Goal: Find specific page/section: Find specific page/section

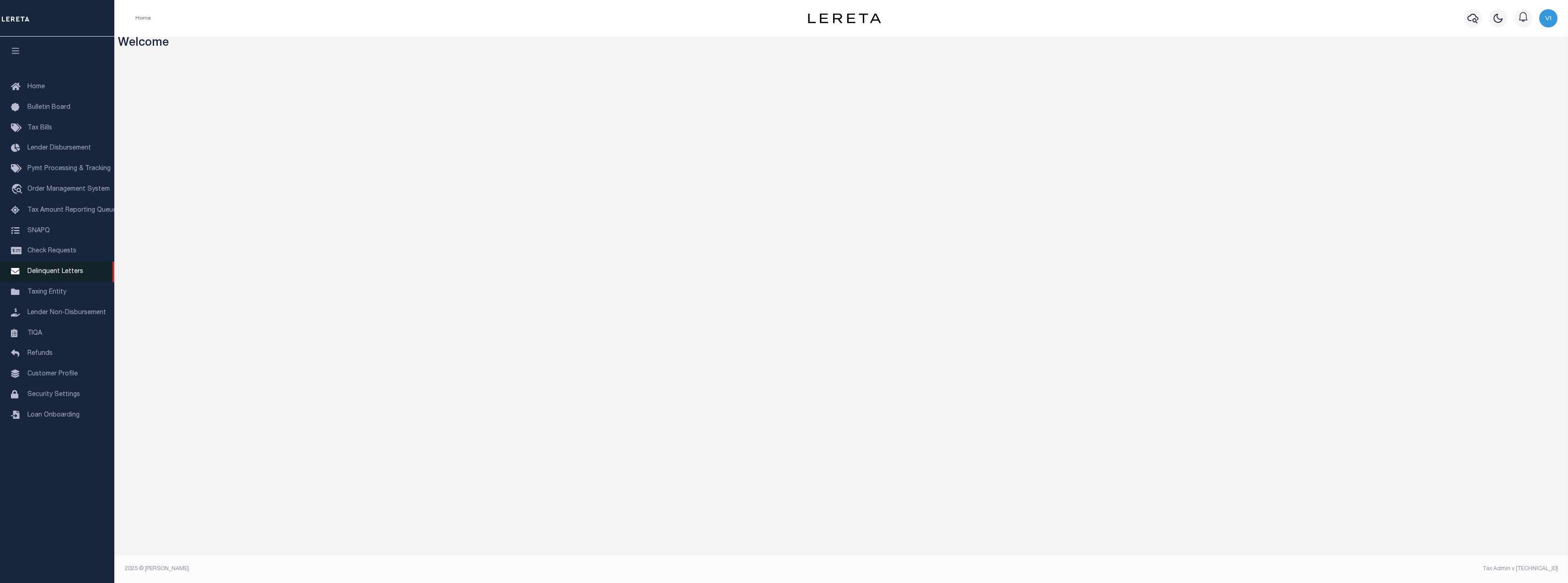
click at [73, 273] on span "Delinquent Letters" at bounding box center [55, 271] width 56 height 7
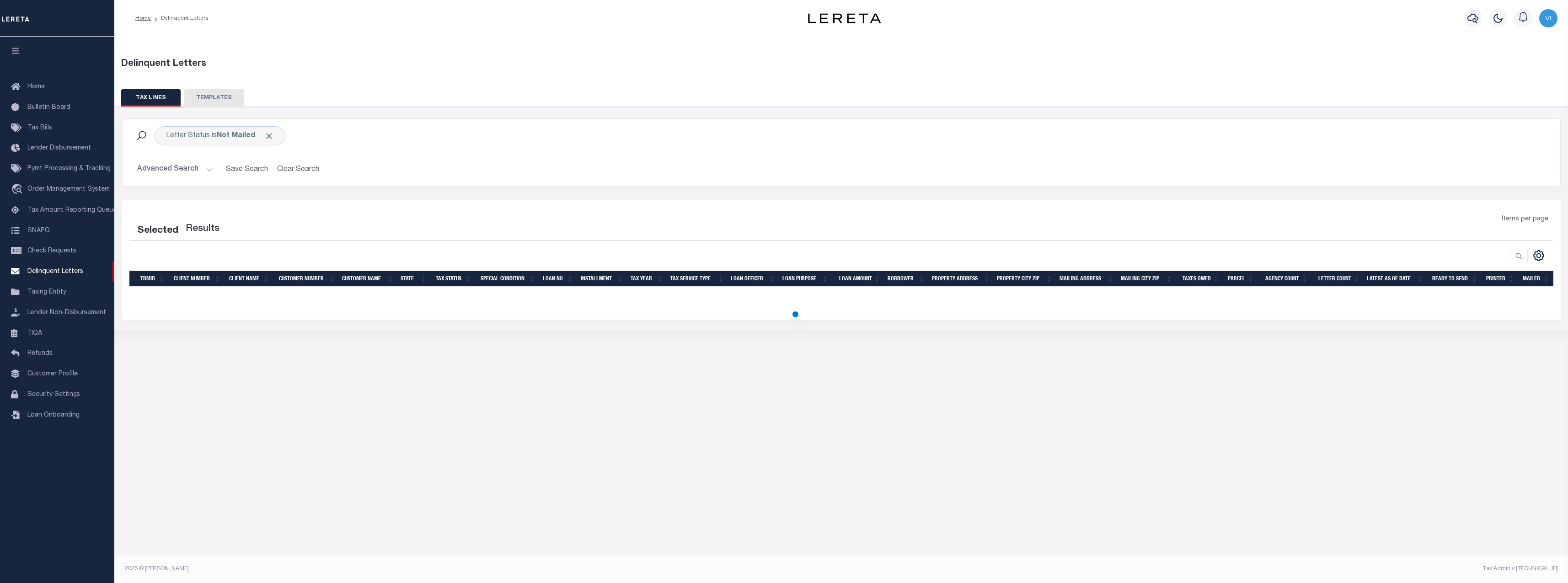
click at [178, 172] on button "Advanced Search" at bounding box center [175, 169] width 76 height 18
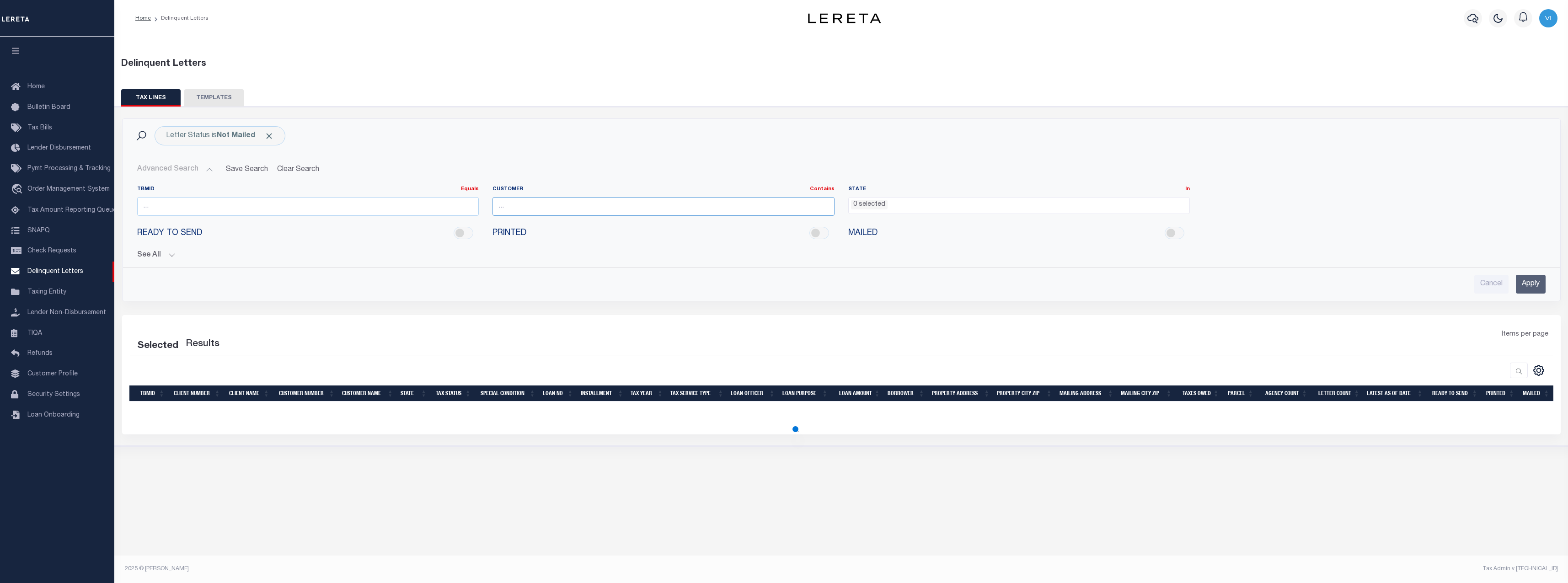
click at [607, 209] on input "text" at bounding box center [663, 206] width 342 height 19
type input "glacier"
click at [1528, 284] on input "Apply" at bounding box center [1530, 284] width 30 height 19
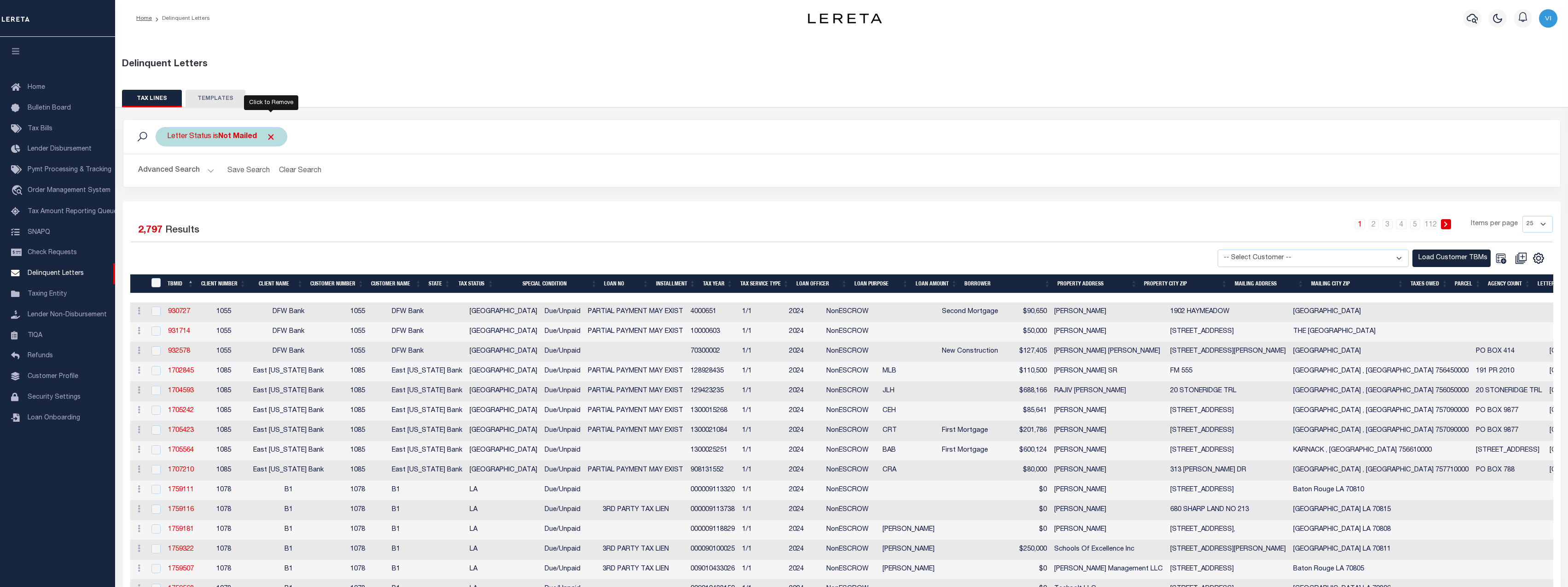
click at [268, 138] on span "Click to Remove" at bounding box center [271, 137] width 10 height 10
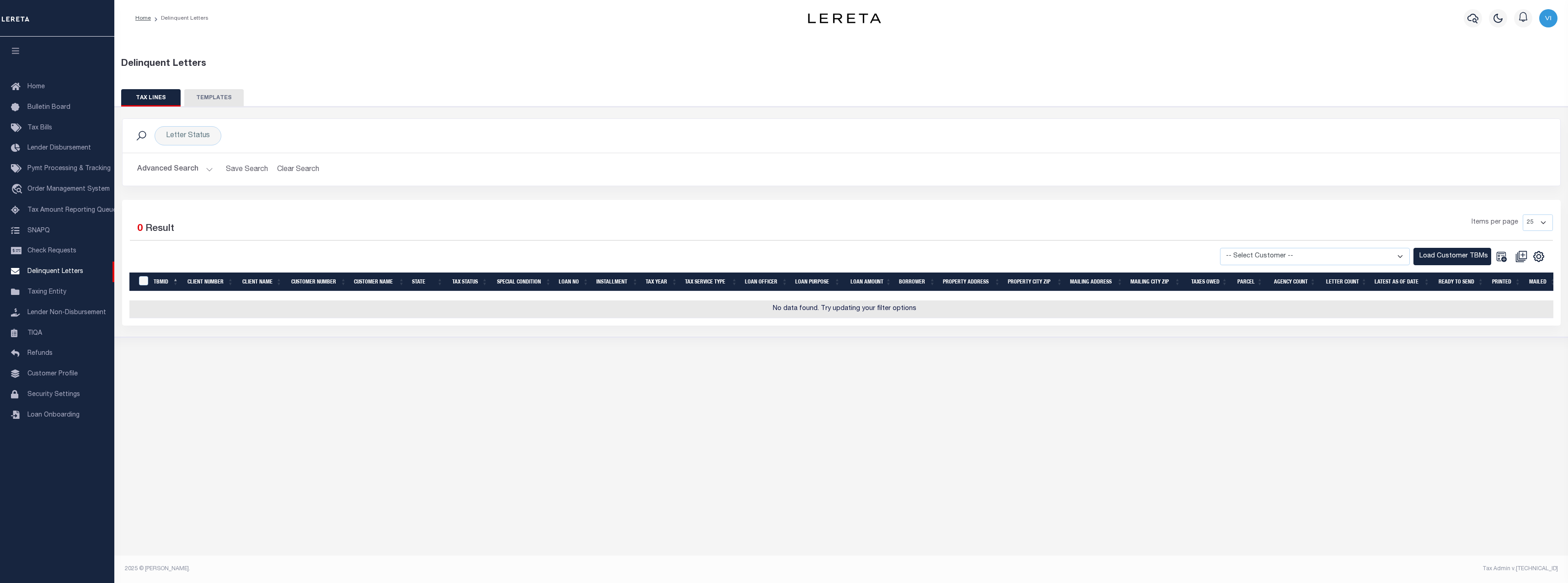
scroll to position [0, 7]
click at [202, 169] on button "Advanced Search" at bounding box center [175, 169] width 76 height 18
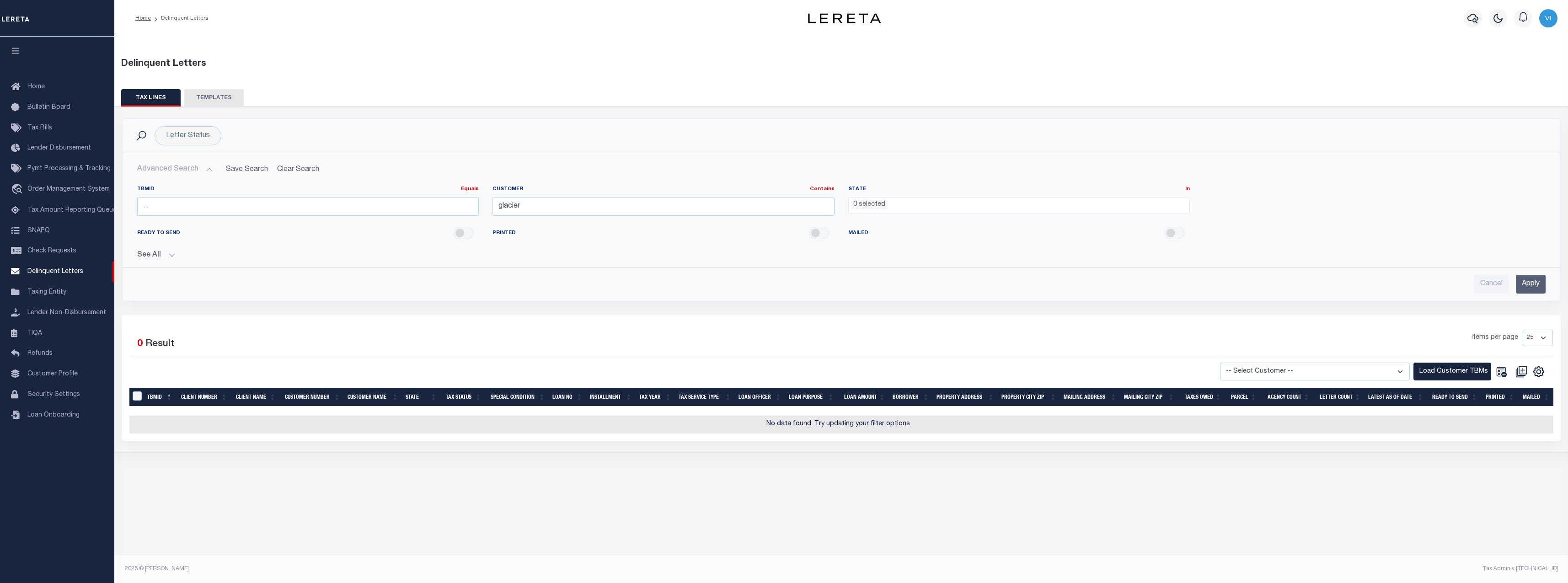
click at [1528, 283] on input "Apply" at bounding box center [1530, 284] width 30 height 19
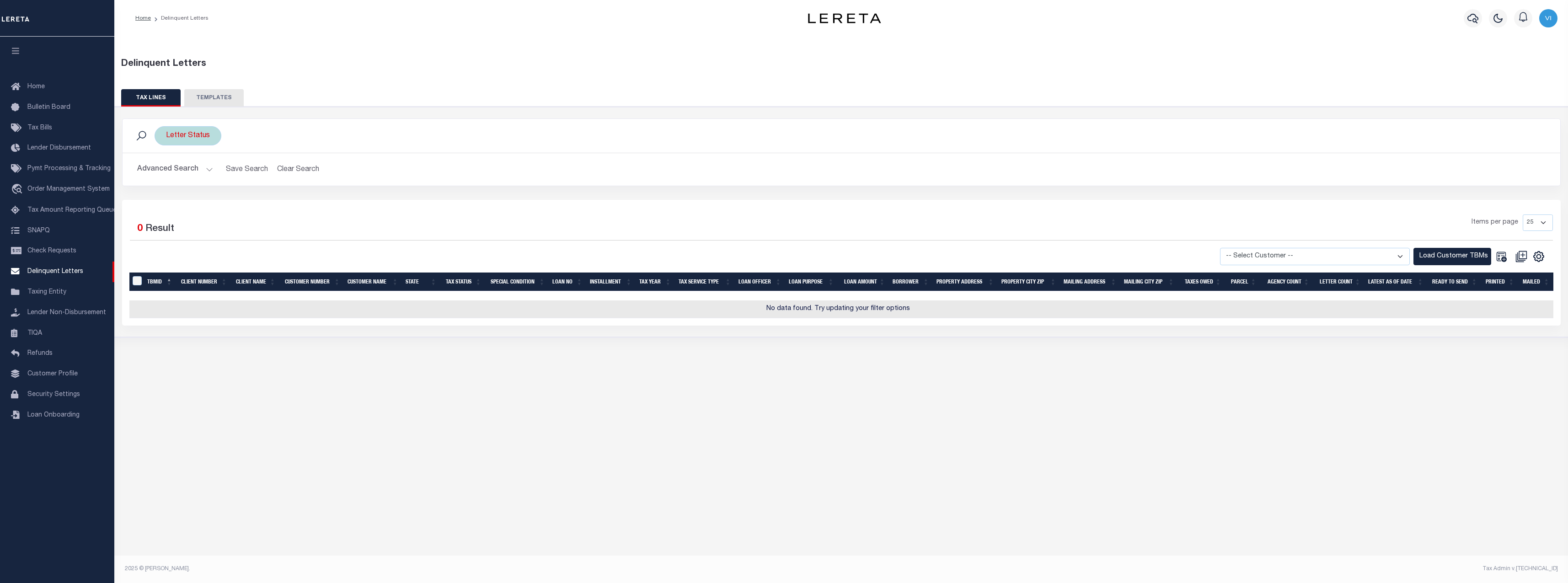
click at [200, 133] on div "Letter Status" at bounding box center [188, 136] width 67 height 19
click at [211, 179] on select "--ALL-- Mailed Not Mailed" at bounding box center [233, 180] width 135 height 18
select select "Mailed"
click at [166, 172] on select "--ALL-- Mailed Not Mailed" at bounding box center [233, 180] width 135 height 18
click at [286, 201] on input "Apply" at bounding box center [287, 200] width 27 height 15
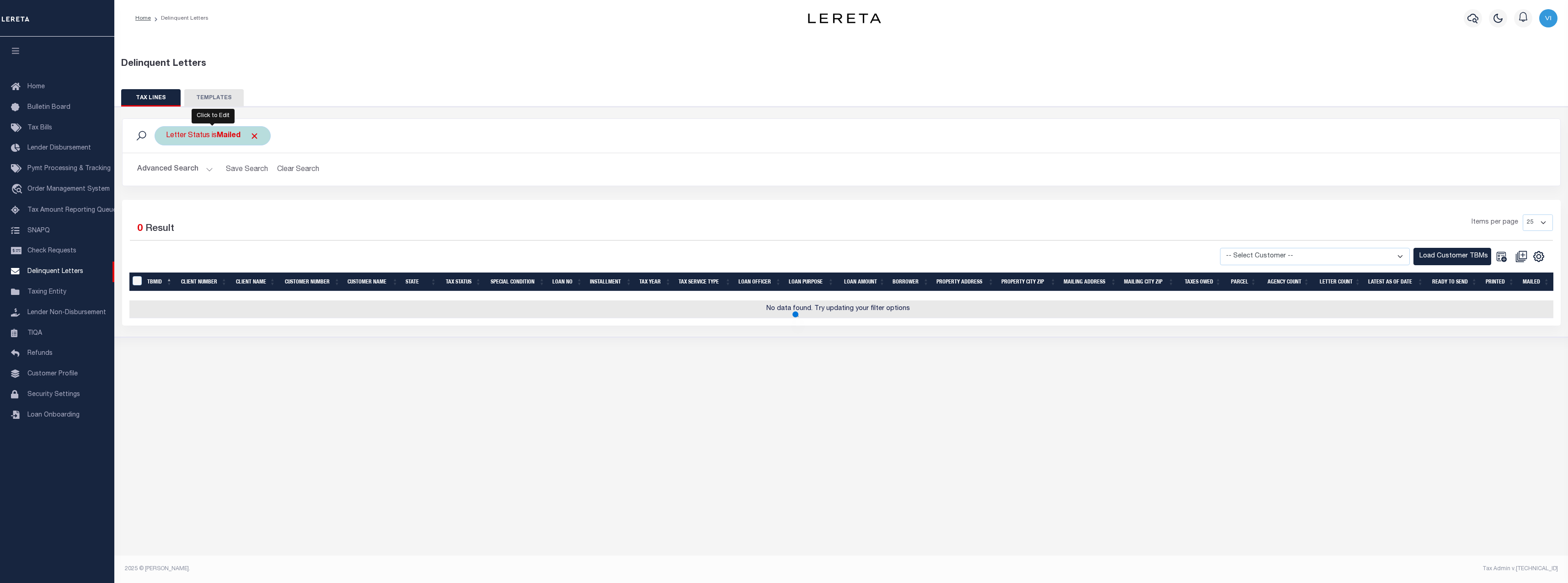
click at [208, 139] on div "Letter Status is Mailed" at bounding box center [212, 136] width 116 height 19
click at [216, 185] on select "--ALL-- Mailed Not Mailed" at bounding box center [233, 180] width 135 height 18
select select "Not Mailed"
click at [166, 172] on select "--ALL-- Mailed Not Mailed" at bounding box center [233, 180] width 135 height 18
click at [287, 192] on div "Is Contains --ALL-- Mailed Not Mailed Cancel Apply" at bounding box center [233, 178] width 145 height 72
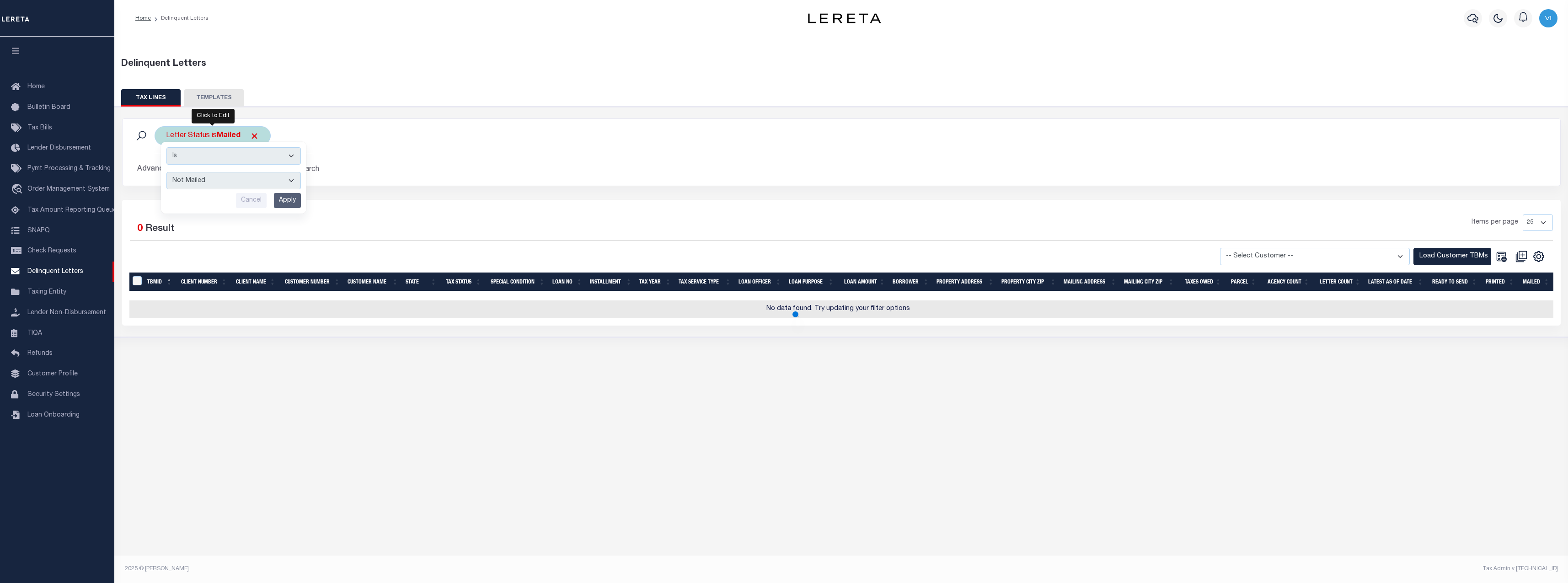
click at [290, 203] on input "Apply" at bounding box center [287, 200] width 27 height 15
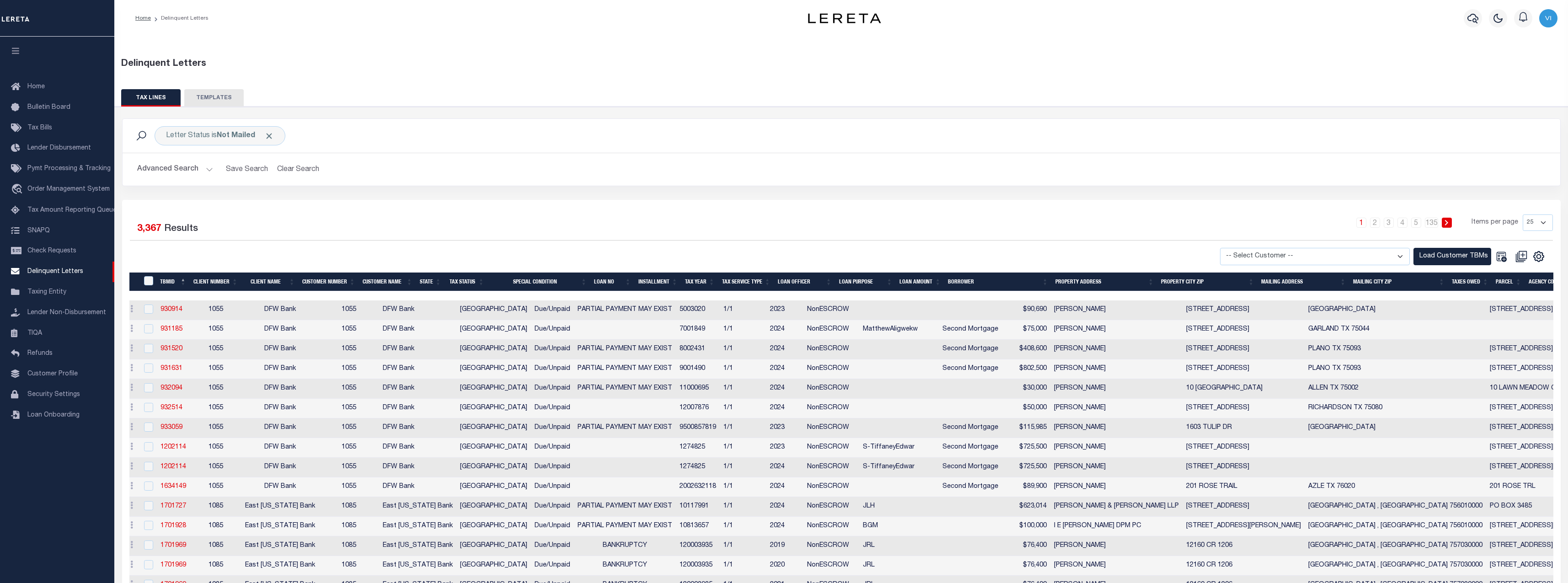
click at [420, 419] on tbody "History Delete 930914 1055 DFW Bank 1055 DFW Bank TX Due/Unpaid PARTIAL PAYMENT…" at bounding box center [1132, 546] width 2019 height 492
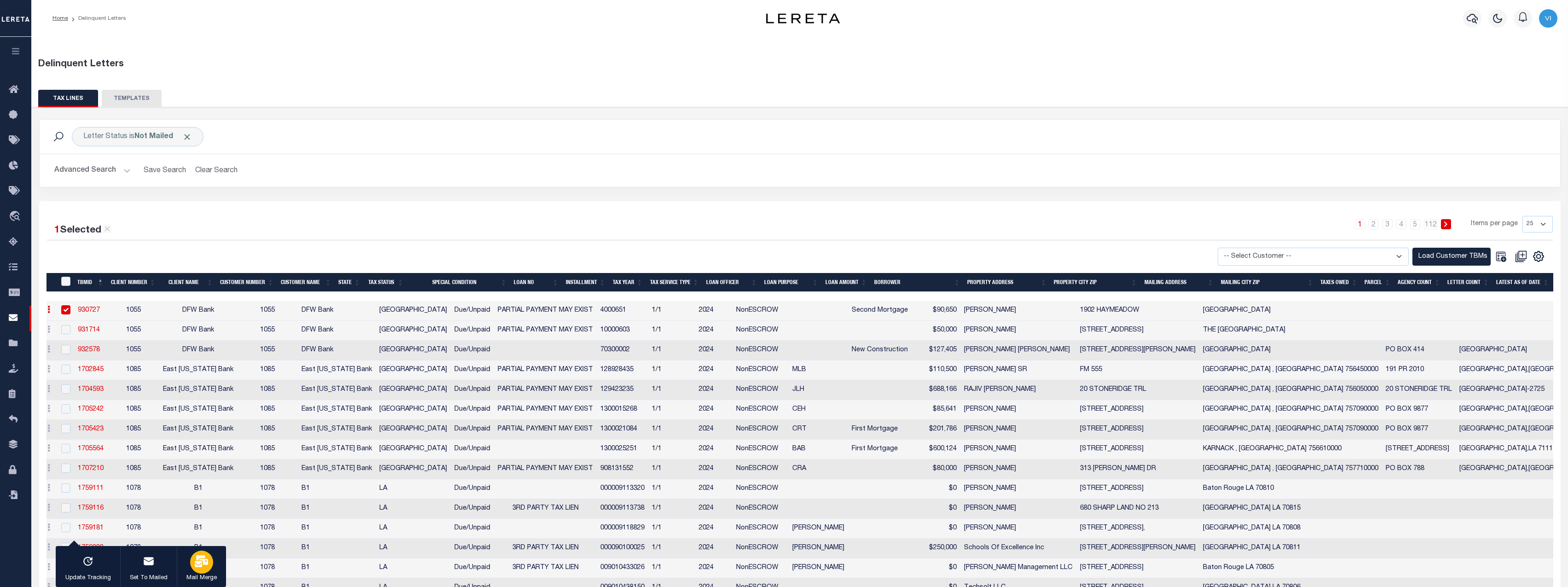
click at [208, 568] on div "button" at bounding box center [202, 562] width 23 height 23
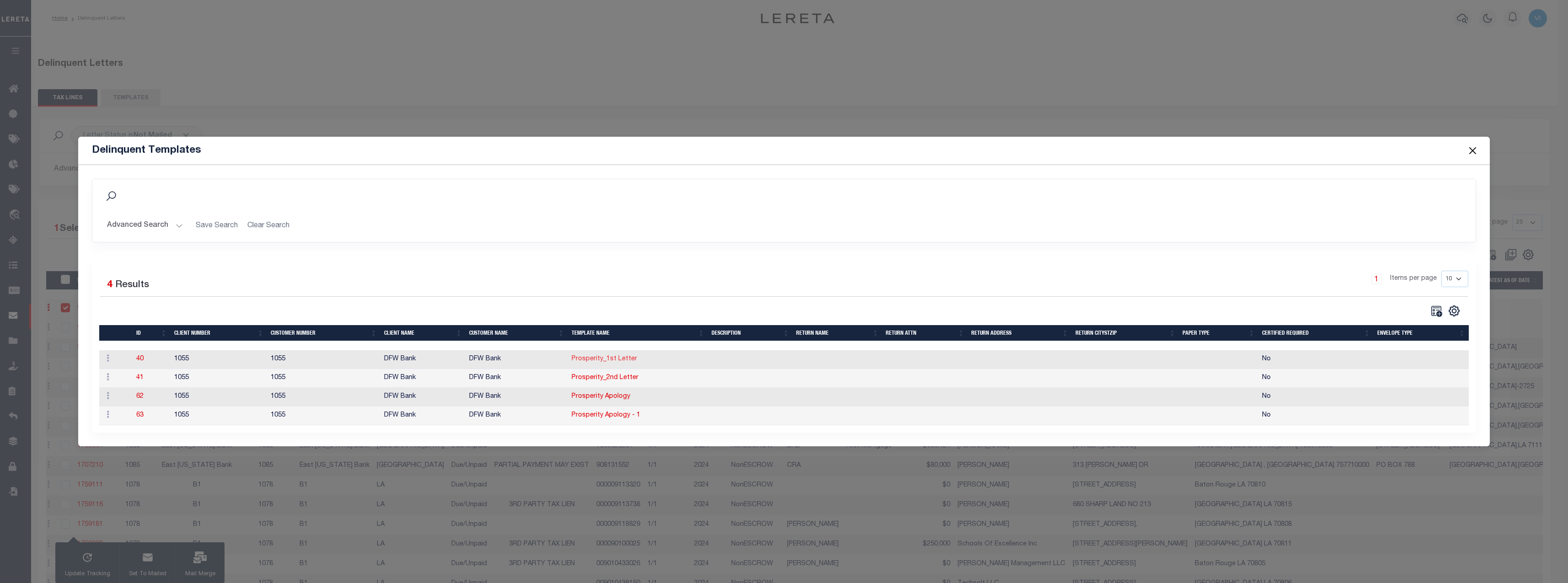
click at [603, 358] on link "Prosperity_1st Letter" at bounding box center [604, 358] width 65 height 7
type textarea "<p style="text-align: center;"><img style="float: left;" src="data:image/png;ba…"
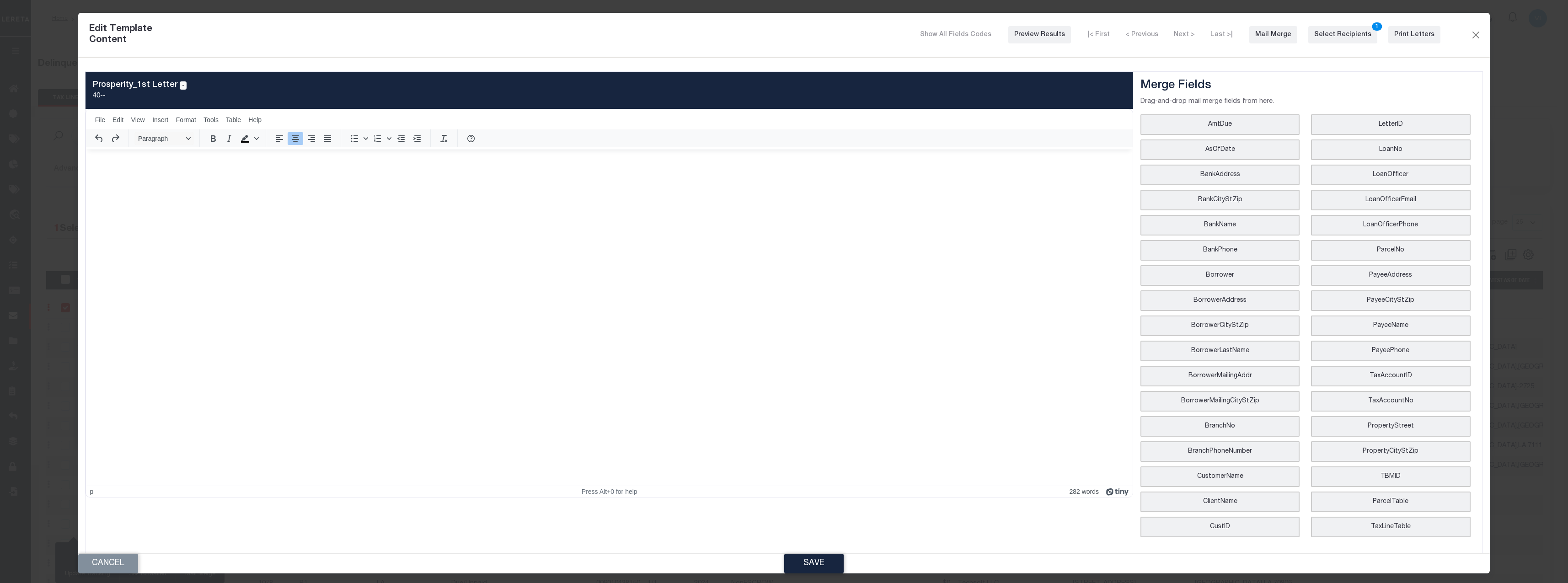
scroll to position [0, 0]
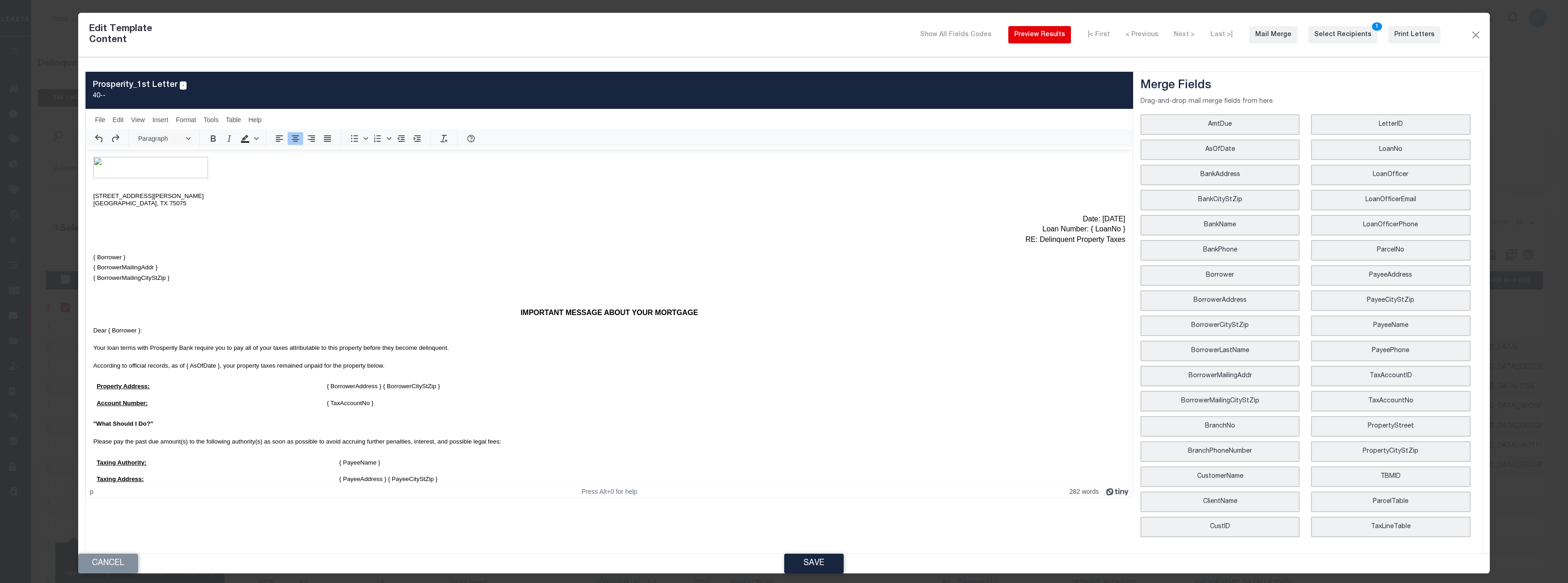
click at [1062, 37] on div "Preview Results" at bounding box center [1039, 35] width 51 height 10
